Goal: Transaction & Acquisition: Download file/media

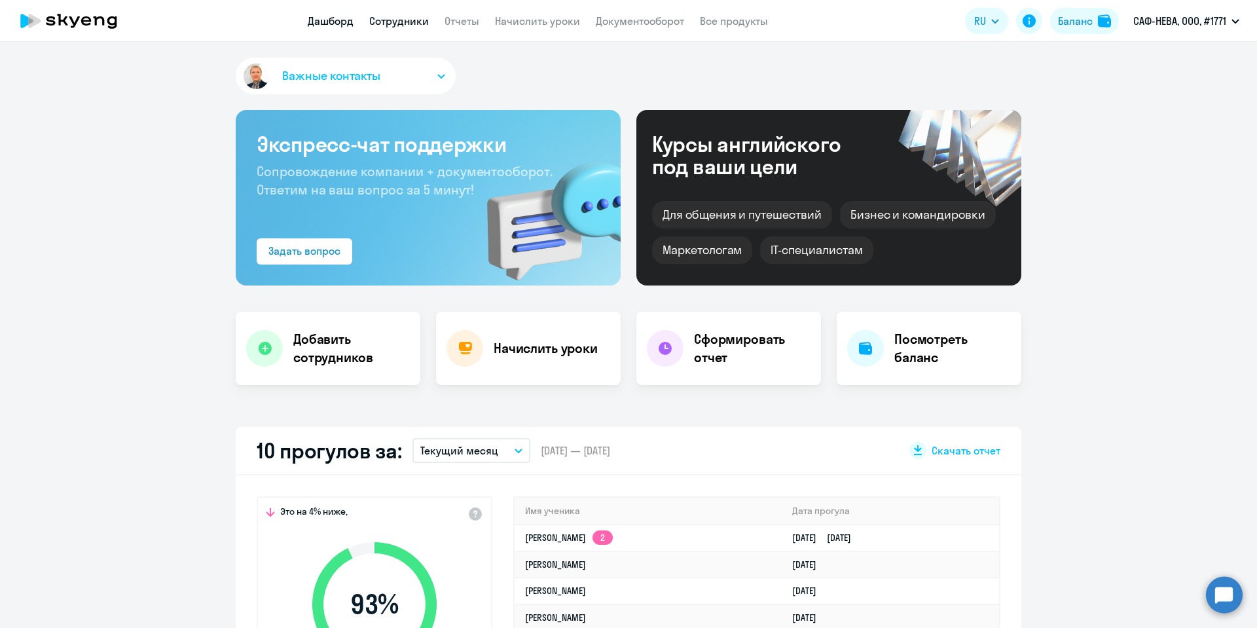
click at [413, 25] on link "Сотрудники" at bounding box center [399, 20] width 60 height 13
select select "30"
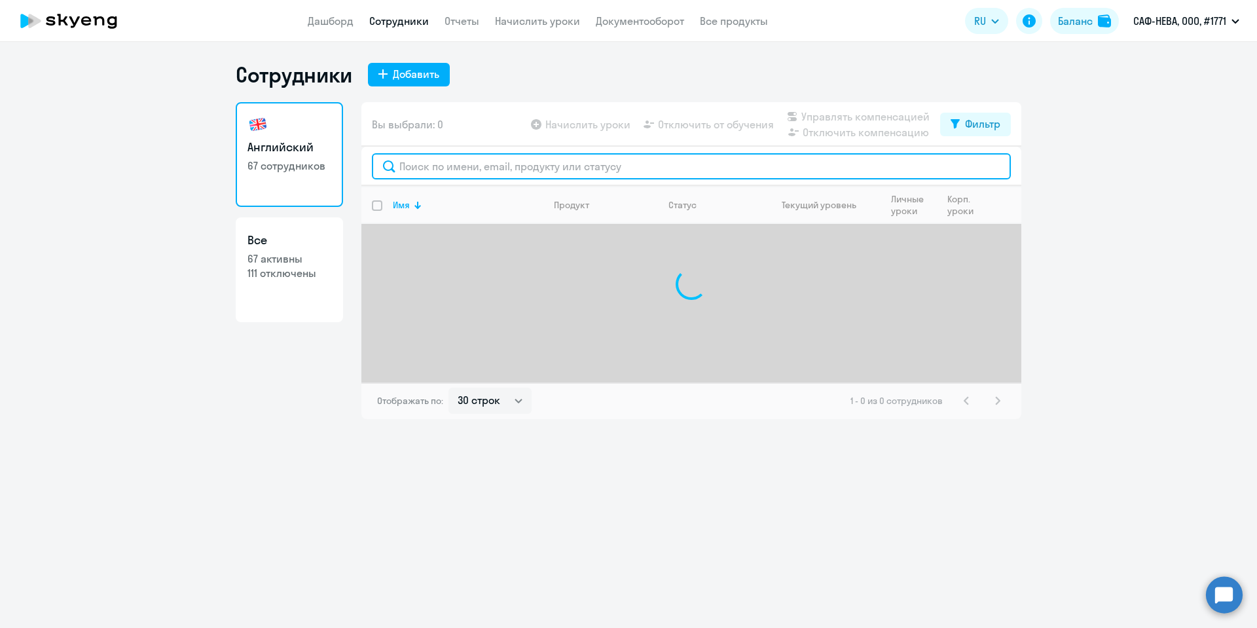
click at [424, 166] on input "text" at bounding box center [691, 166] width 639 height 26
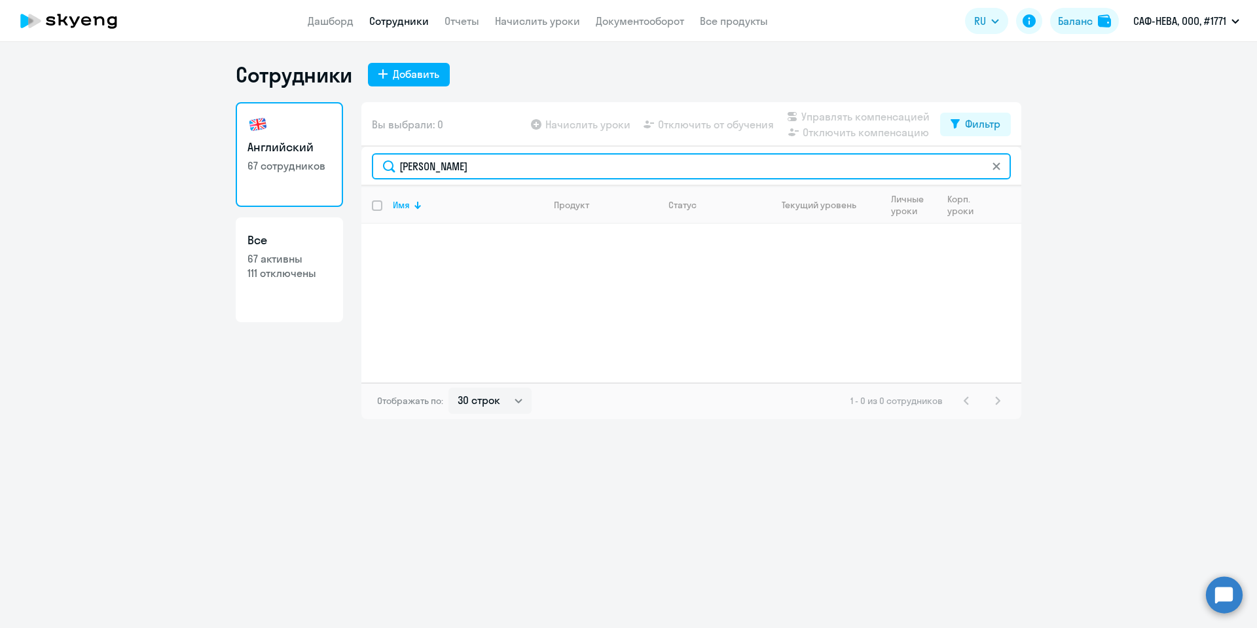
type input "[PERSON_NAME]"
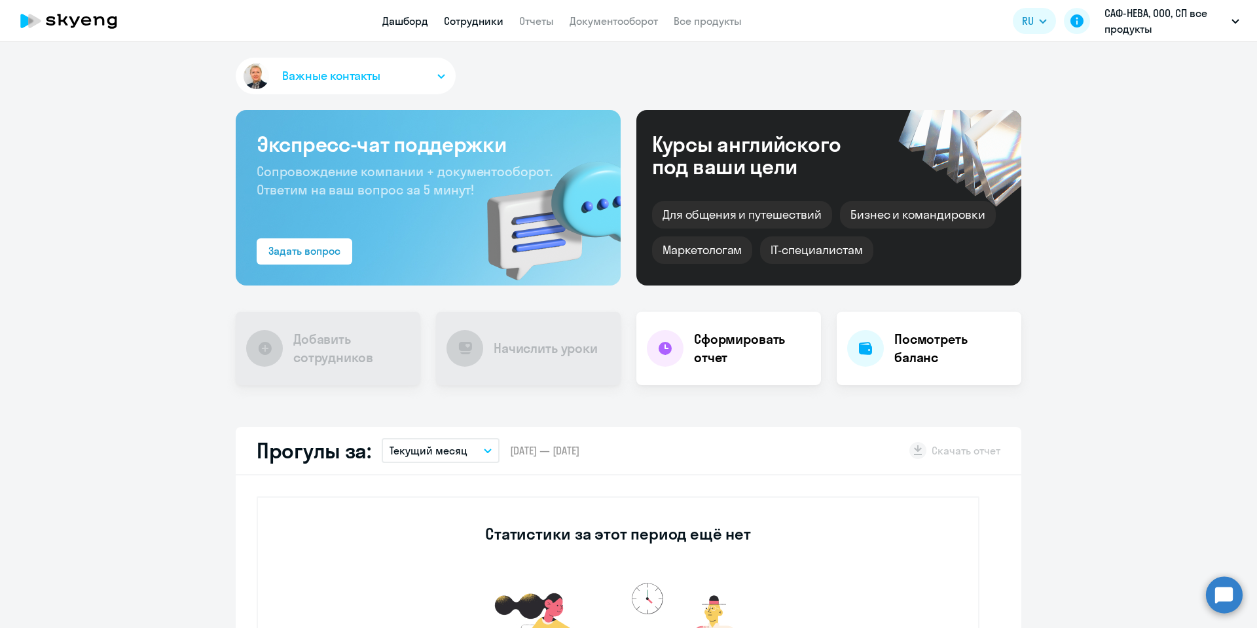
click at [481, 19] on link "Сотрудники" at bounding box center [474, 20] width 60 height 13
select select "30"
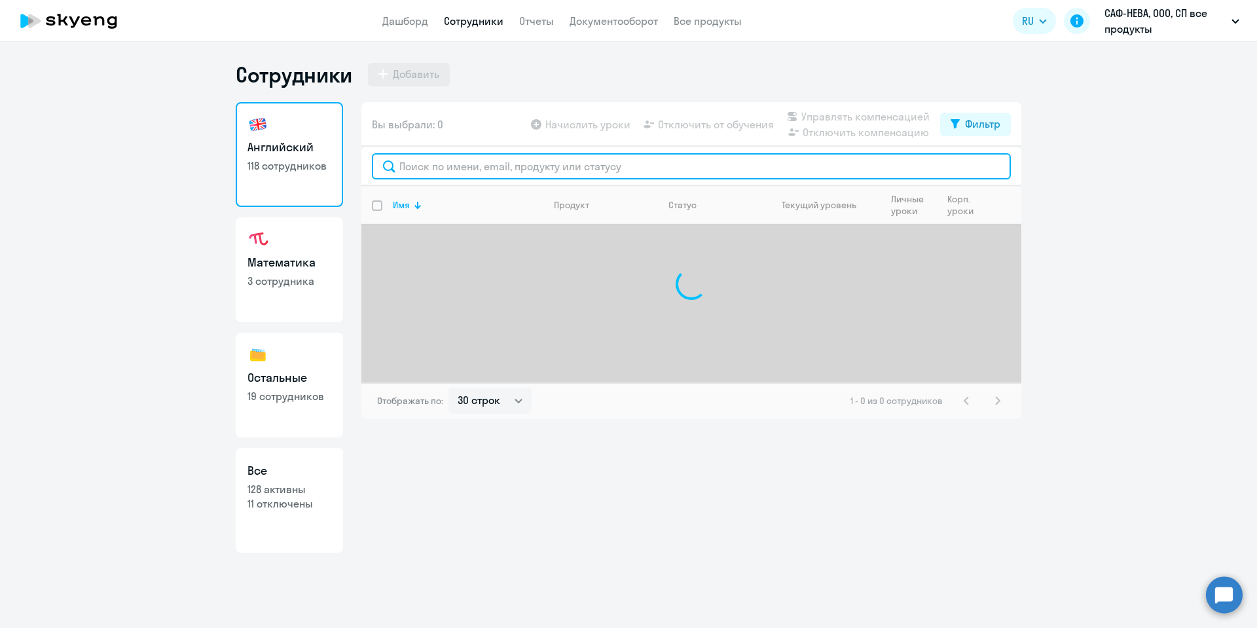
click at [468, 159] on input "text" at bounding box center [691, 166] width 639 height 26
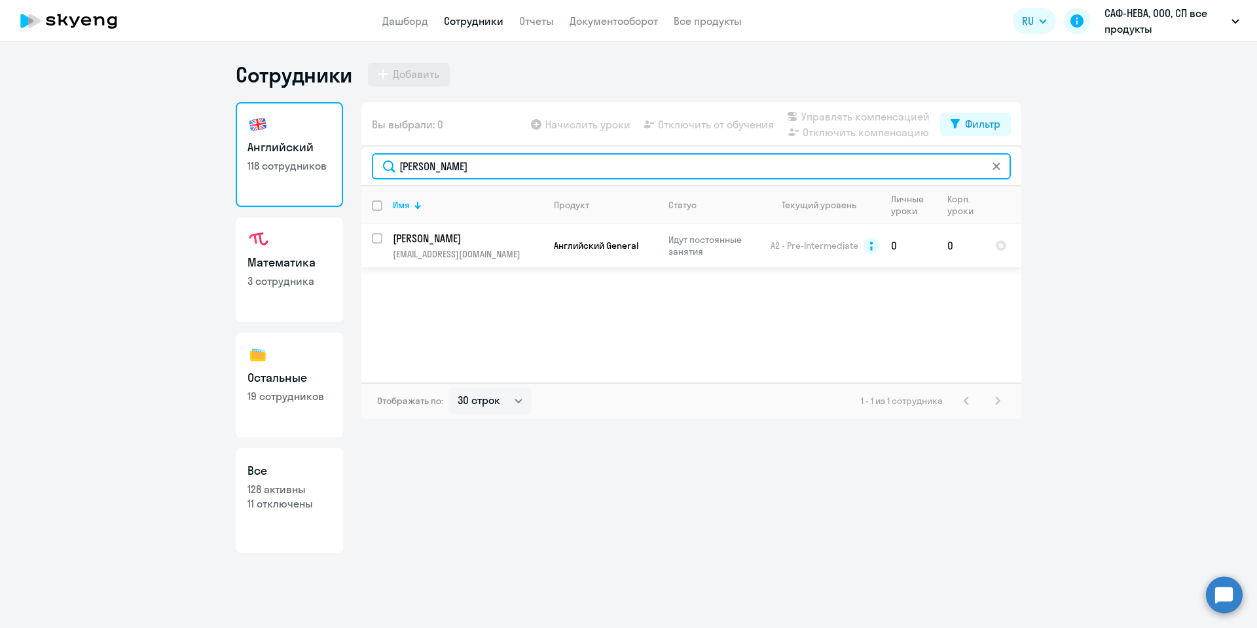
type input "[PERSON_NAME]"
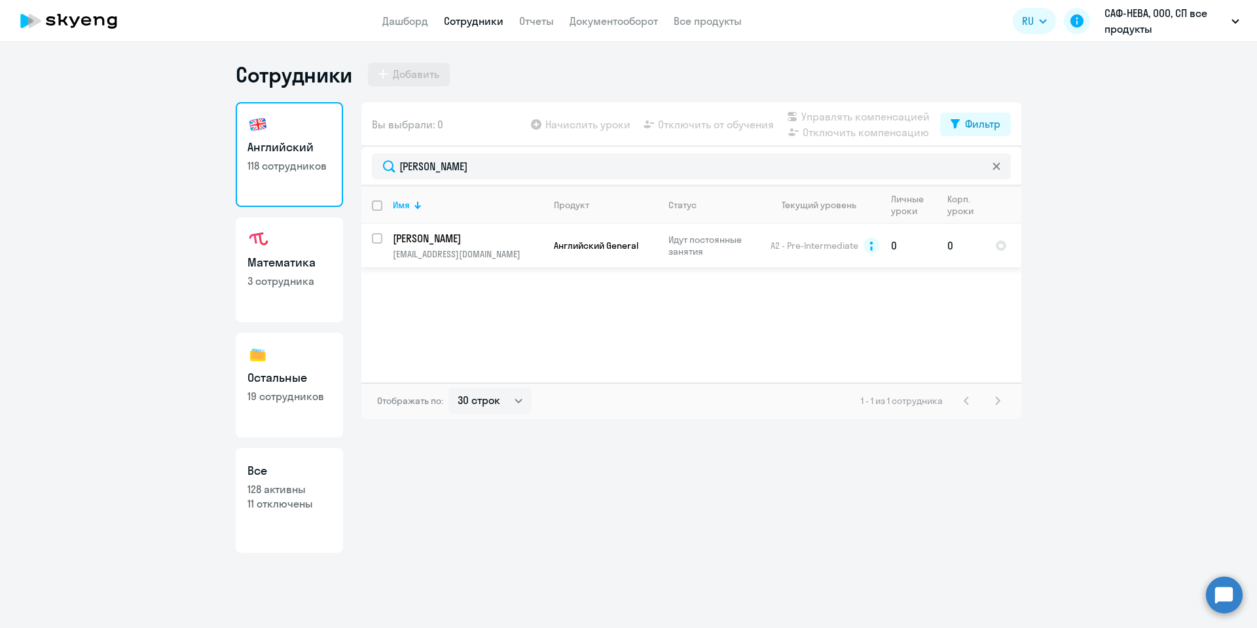
click at [449, 240] on p "[PERSON_NAME]" at bounding box center [467, 238] width 148 height 14
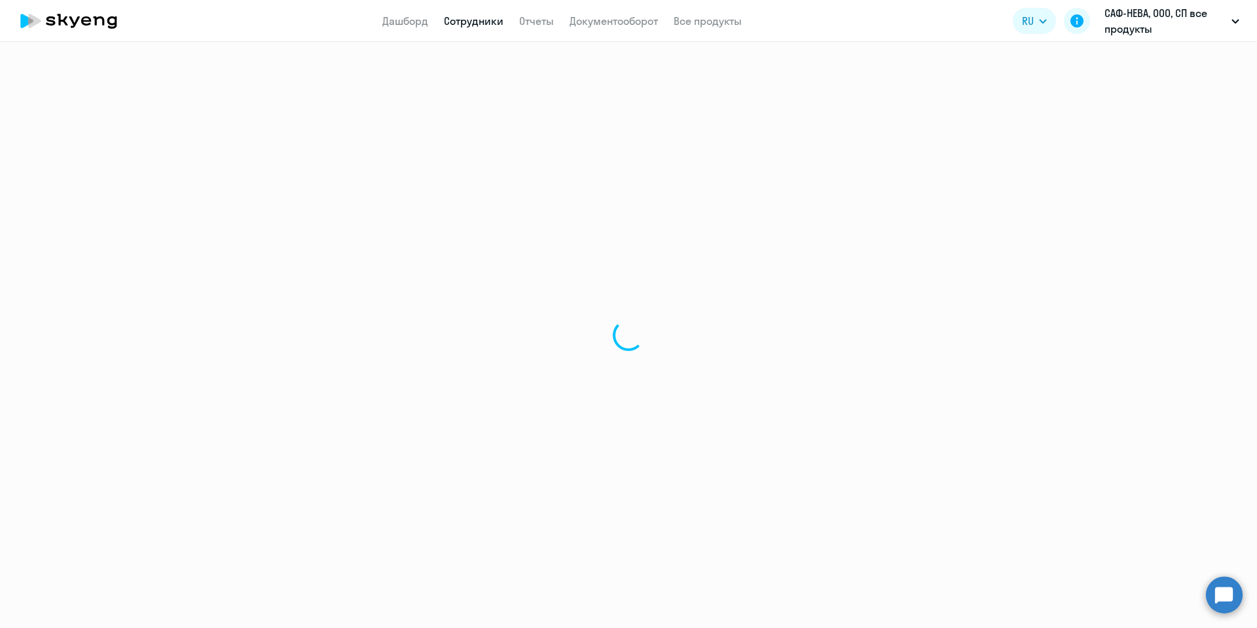
select select "english"
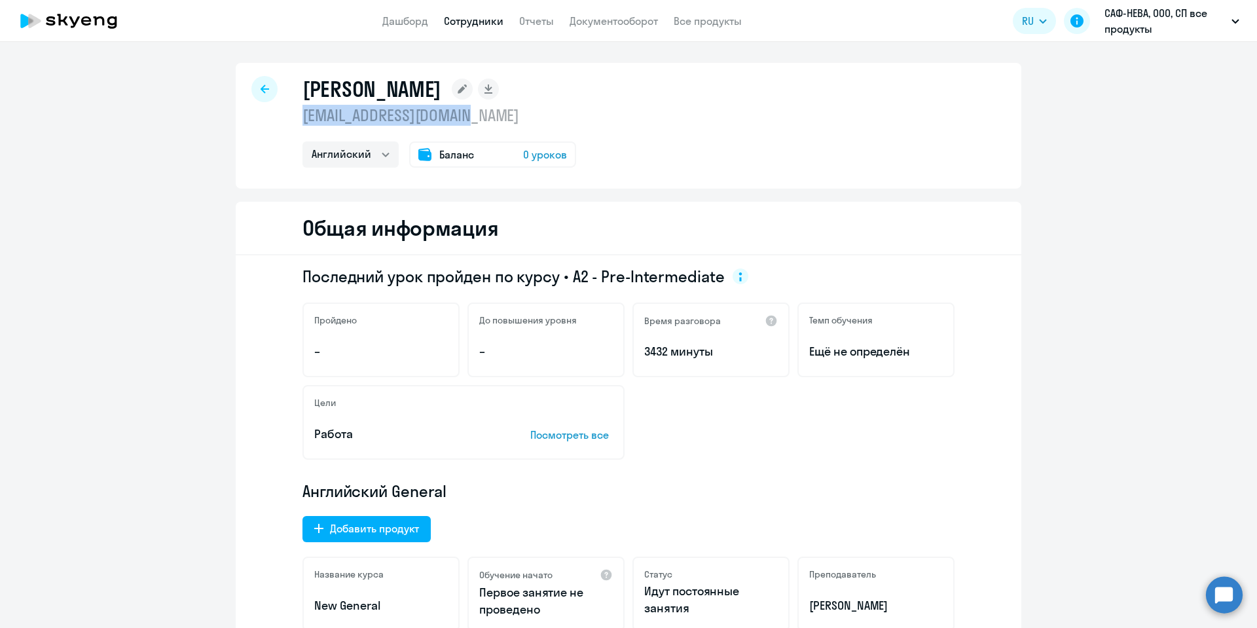
drag, startPoint x: 478, startPoint y: 113, endPoint x: 291, endPoint y: 115, distance: 186.7
click at [291, 115] on div "[PERSON_NAME] [EMAIL_ADDRESS][DOMAIN_NAME] Английский Баланс 0 уроков" at bounding box center [629, 126] width 786 height 126
copy p "[EMAIL_ADDRESS][DOMAIN_NAME]"
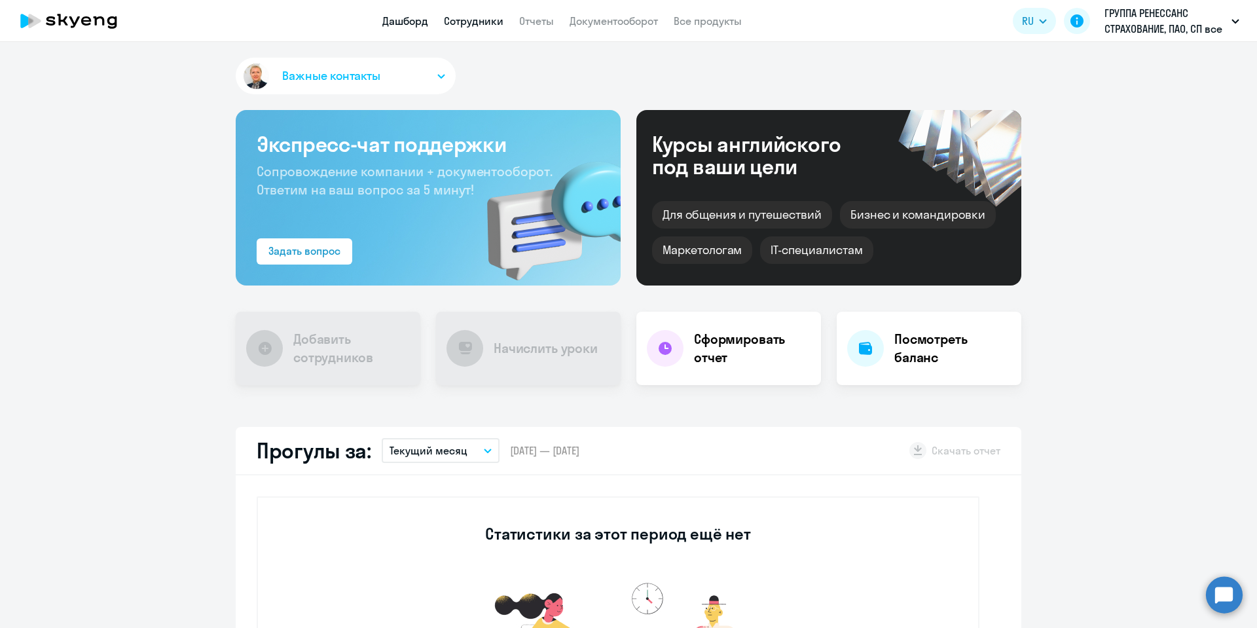
drag, startPoint x: 0, startPoint y: 0, endPoint x: 453, endPoint y: 26, distance: 453.3
click at [453, 26] on link "Сотрудники" at bounding box center [474, 20] width 60 height 13
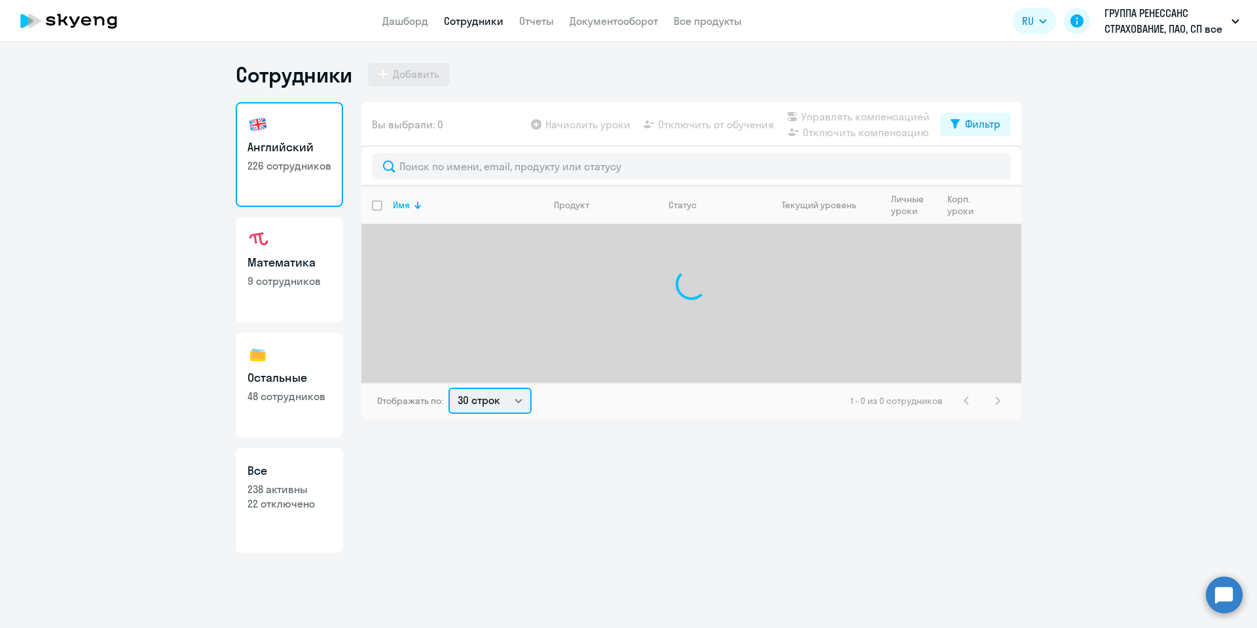
click at [519, 401] on select "30 строк 50 строк 100 строк" at bounding box center [490, 401] width 83 height 26
select select "100"
click at [449, 388] on select "30 строк 50 строк 100 строк" at bounding box center [490, 401] width 83 height 26
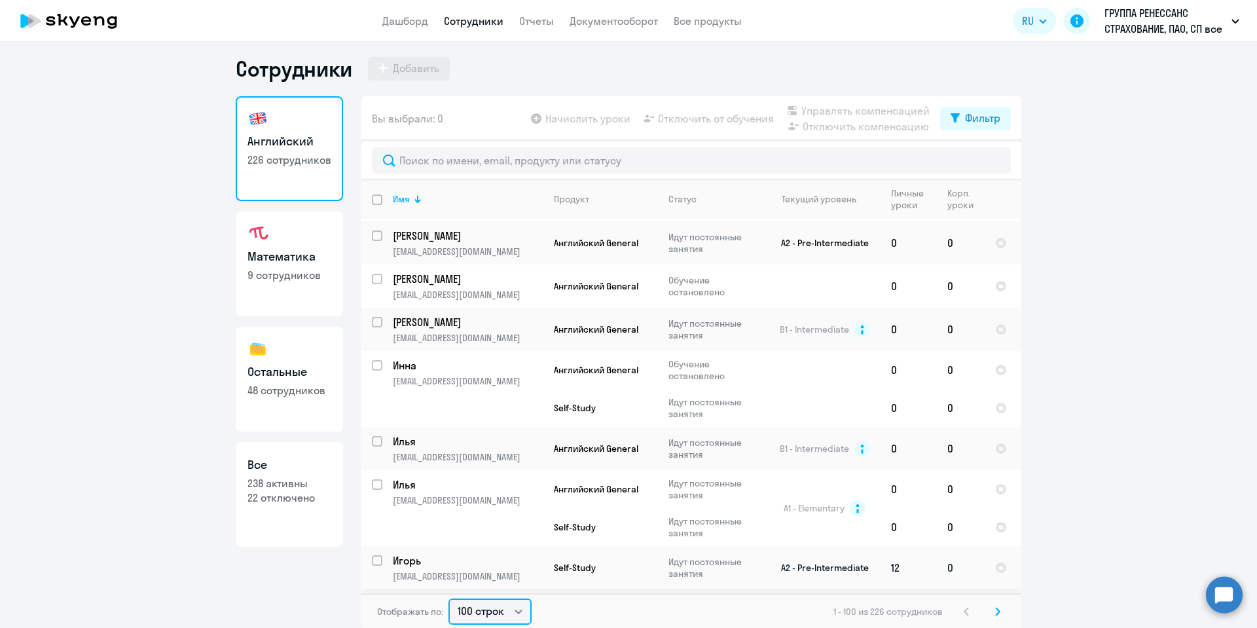
scroll to position [8, 0]
click at [996, 611] on icon at bounding box center [998, 609] width 5 height 9
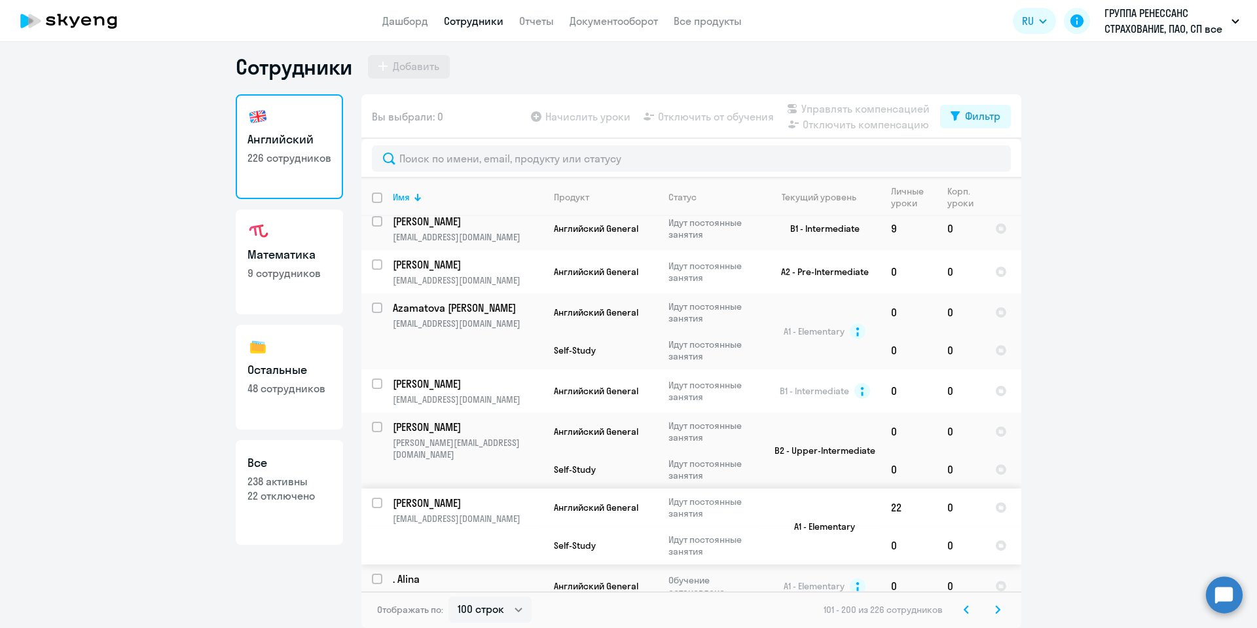
scroll to position [5393, 0]
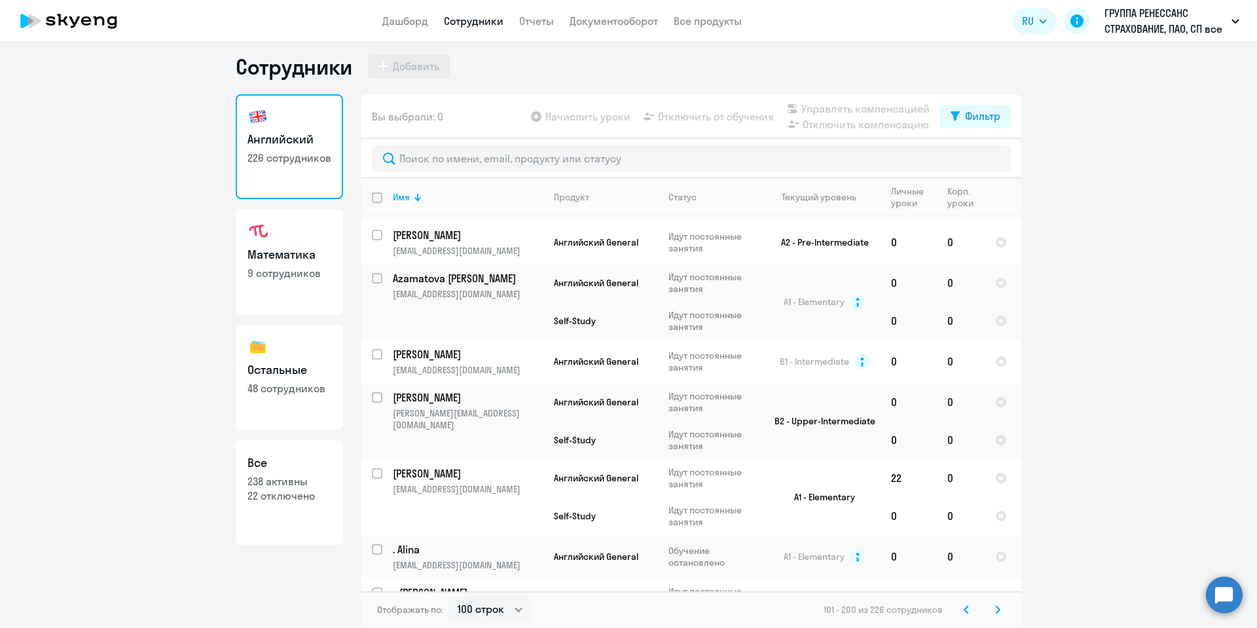
click at [996, 609] on icon at bounding box center [998, 609] width 5 height 9
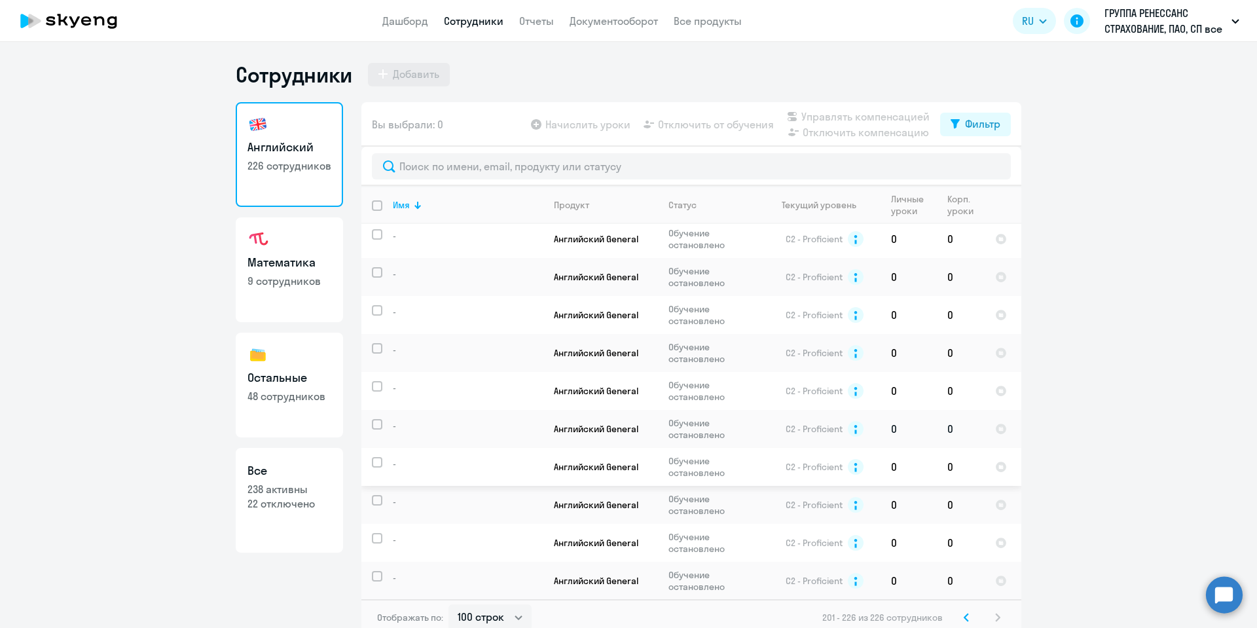
scroll to position [612, 0]
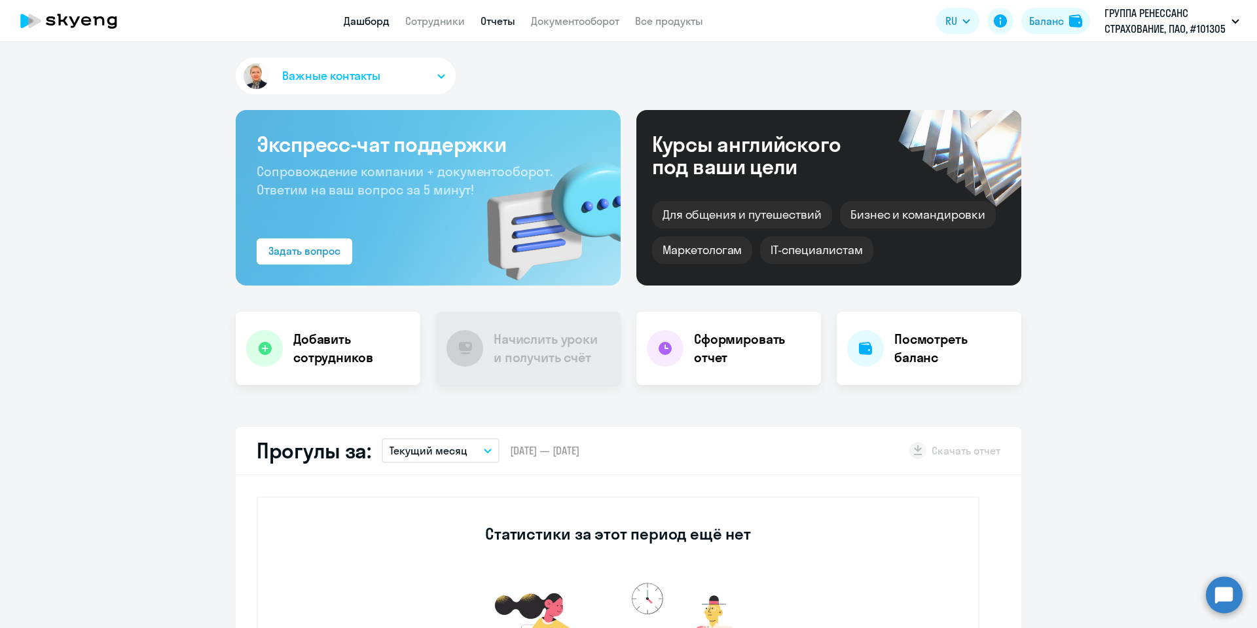
click at [500, 20] on link "Отчеты" at bounding box center [498, 20] width 35 height 13
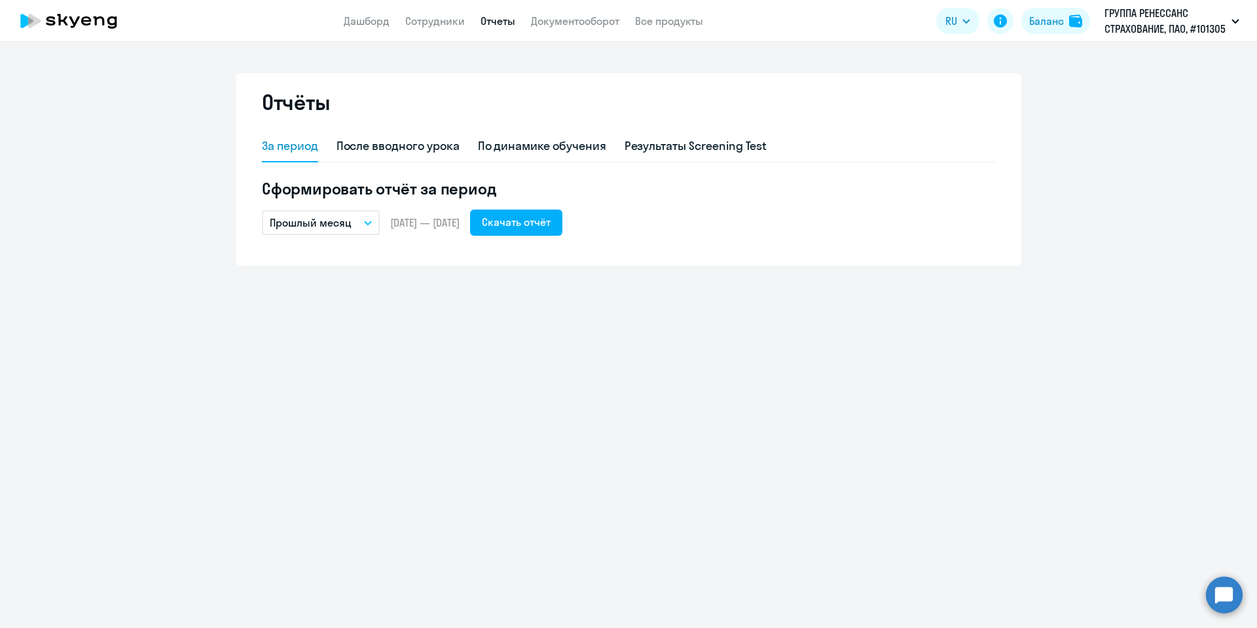
click at [366, 221] on icon "button" at bounding box center [368, 223] width 8 height 5
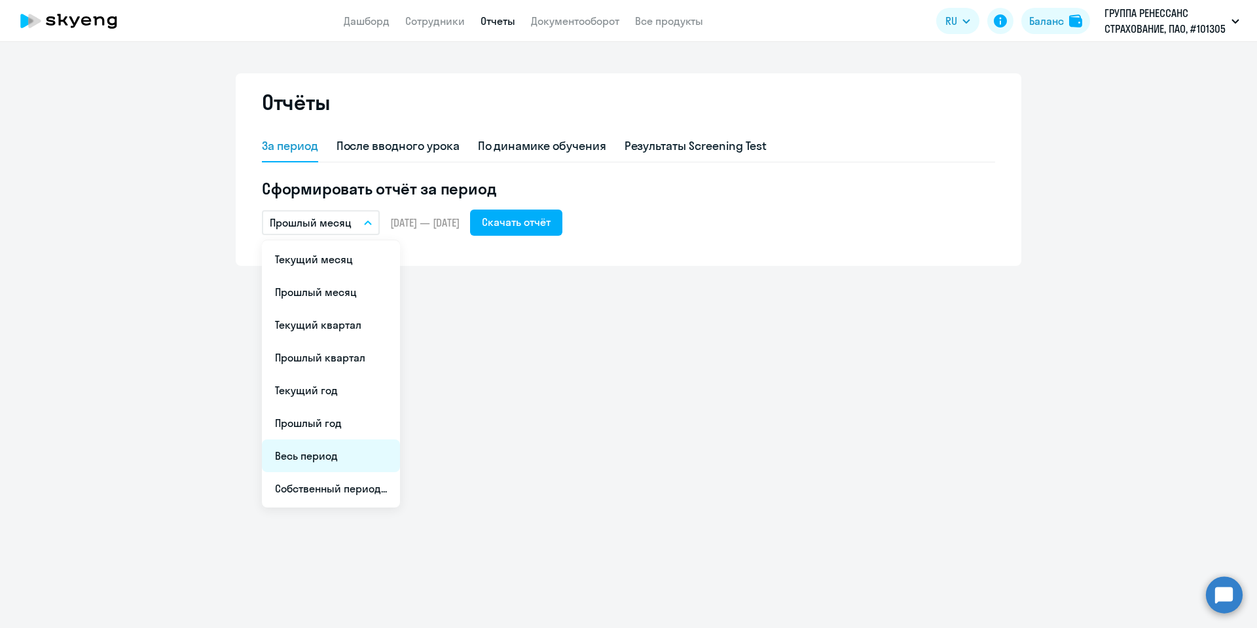
click at [347, 461] on li "Весь период" at bounding box center [331, 455] width 138 height 33
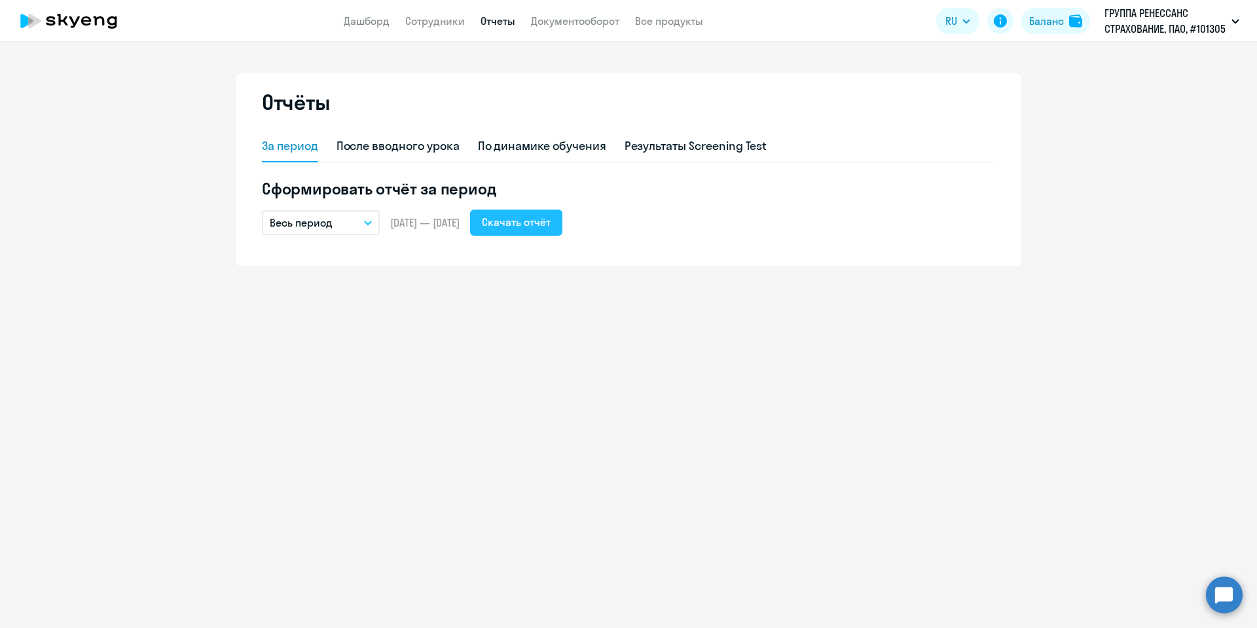
click at [551, 223] on div "Скачать отчёт" at bounding box center [516, 222] width 69 height 16
